Goal: Task Accomplishment & Management: Complete application form

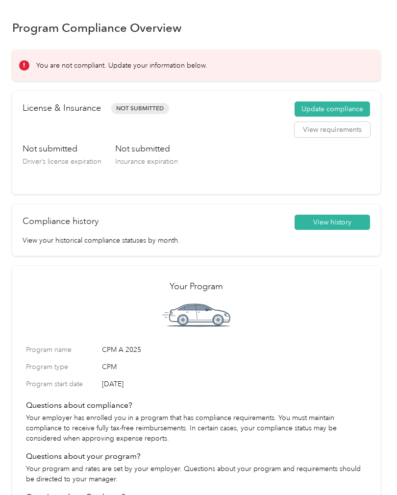
click at [358, 109] on button "Update compliance" at bounding box center [332, 109] width 75 height 16
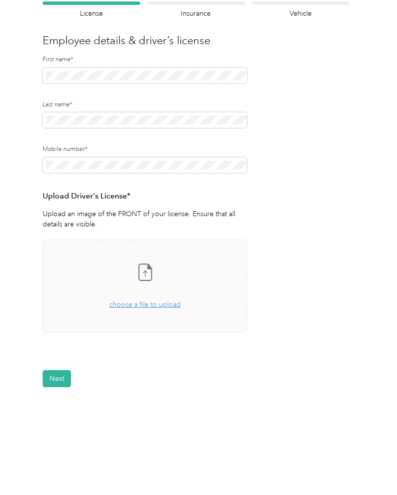
scroll to position [74, 0]
click at [171, 313] on div "Take a photo or choose a photo from your library Drag and drop your file here, …" at bounding box center [145, 287] width 188 height 76
click at [146, 309] on div "Drag and drop your file here, or choose a file to upload" at bounding box center [145, 300] width 72 height 22
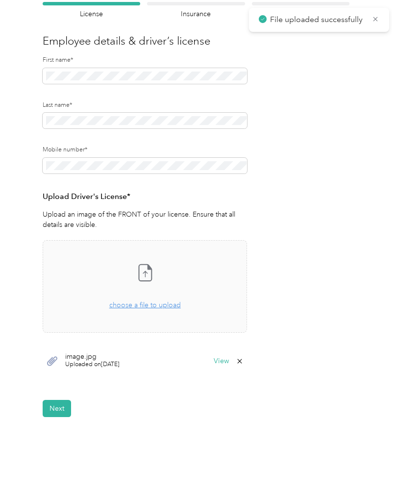
click at [54, 400] on button "Next" at bounding box center [57, 408] width 28 height 17
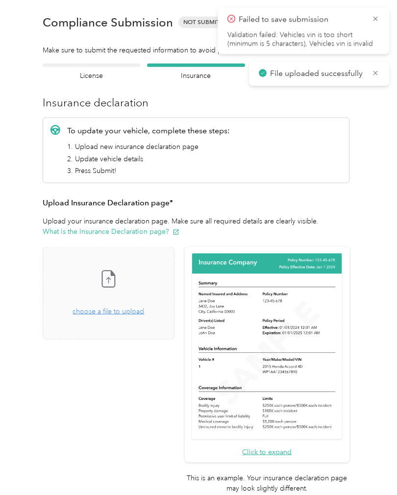
scroll to position [0, 0]
click at [122, 308] on span "choose a file to upload" at bounding box center [109, 311] width 72 height 8
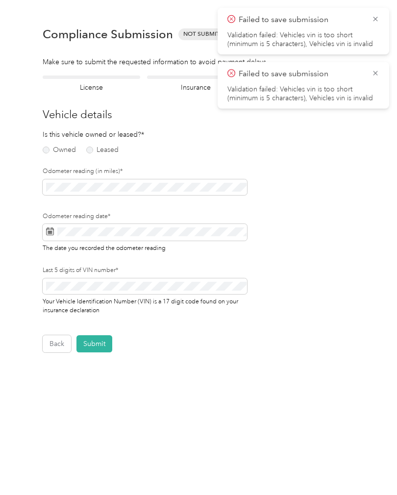
click at [62, 142] on div "Is this vehicle owned or leased?* Owned Leased" at bounding box center [77, 142] width 68 height 27
click at [111, 142] on div "Is this vehicle owned or leased?* Owned Leased" at bounding box center [93, 142] width 101 height 27
click at [50, 147] on label "Owned" at bounding box center [59, 150] width 33 height 7
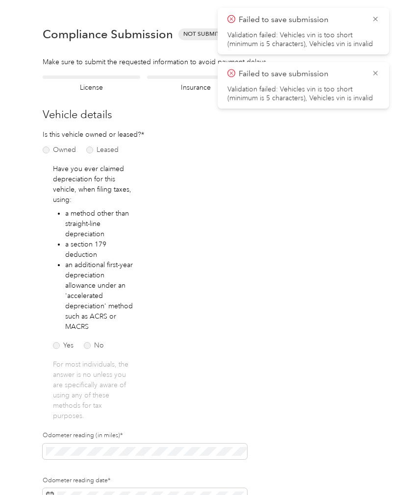
click at [379, 11] on div "Failed to save submission Validation failed: Vehicles vin is too short (minimum…" at bounding box center [304, 31] width 172 height 47
click at [377, 75] on icon at bounding box center [376, 73] width 8 height 9
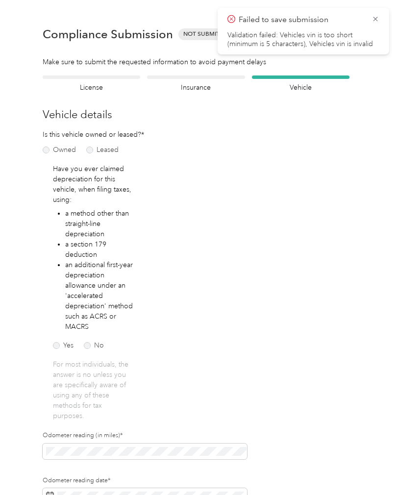
click at [379, 18] on icon at bounding box center [376, 19] width 8 height 9
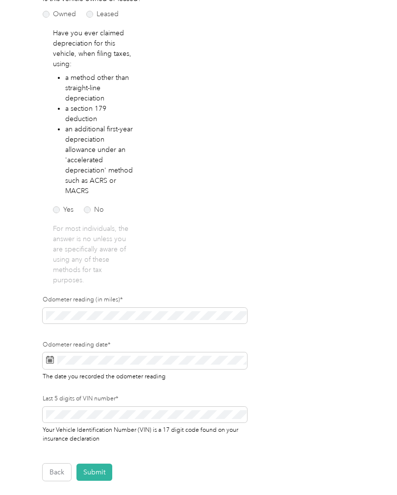
click at [105, 15] on label "Leased" at bounding box center [102, 14] width 32 height 7
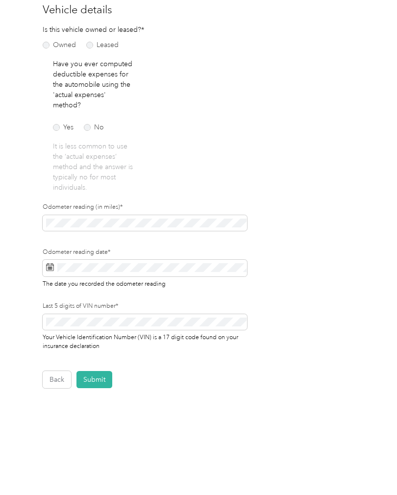
click at [52, 34] on p "Is this vehicle owned or leased?*" at bounding box center [77, 30] width 68 height 10
click at [51, 48] on label "Owned" at bounding box center [59, 45] width 33 height 7
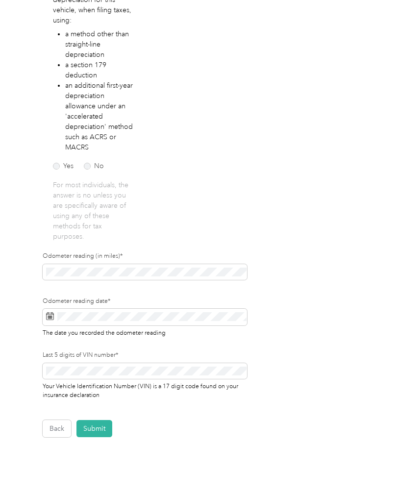
scroll to position [179, 0]
click at [100, 168] on label "No" at bounding box center [94, 166] width 20 height 7
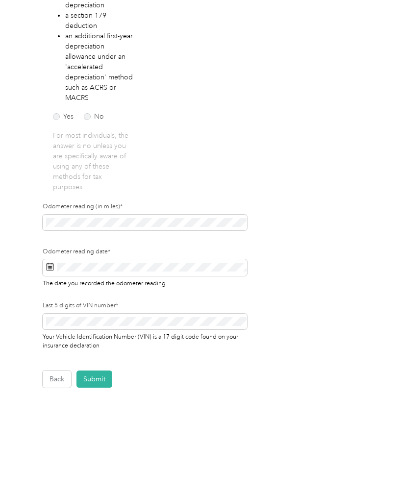
scroll to position [228, 0]
click at [53, 265] on icon at bounding box center [50, 267] width 8 height 8
click at [54, 267] on span at bounding box center [145, 268] width 204 height 17
click at [52, 266] on icon at bounding box center [50, 267] width 8 height 8
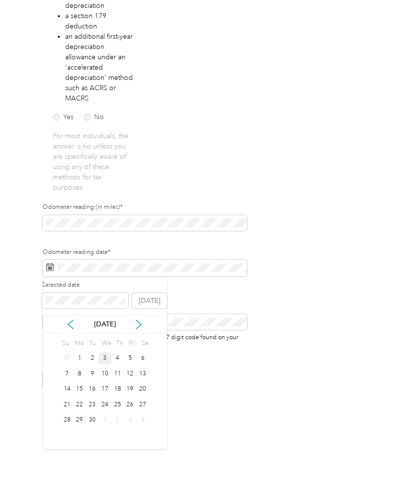
click at [104, 355] on div "3" at bounding box center [105, 358] width 13 height 12
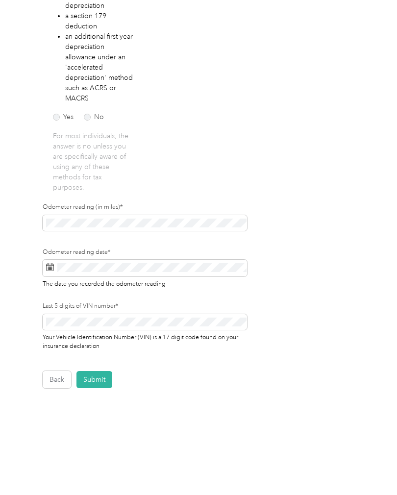
click at [92, 379] on button "Submit" at bounding box center [94, 379] width 36 height 17
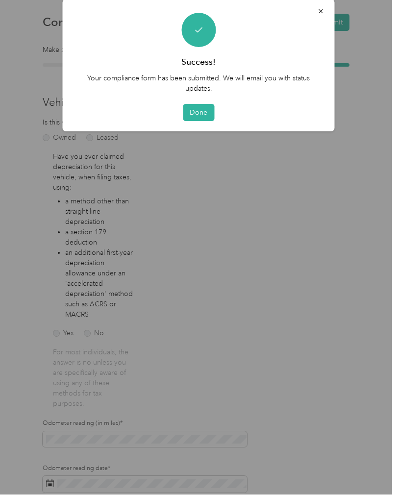
scroll to position [0, 0]
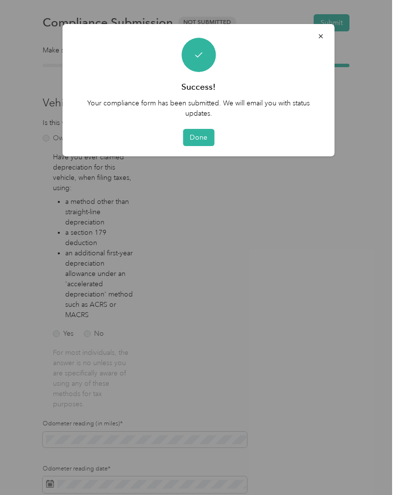
click at [201, 135] on button "Done" at bounding box center [198, 137] width 31 height 17
